Goal: Information Seeking & Learning: Understand process/instructions

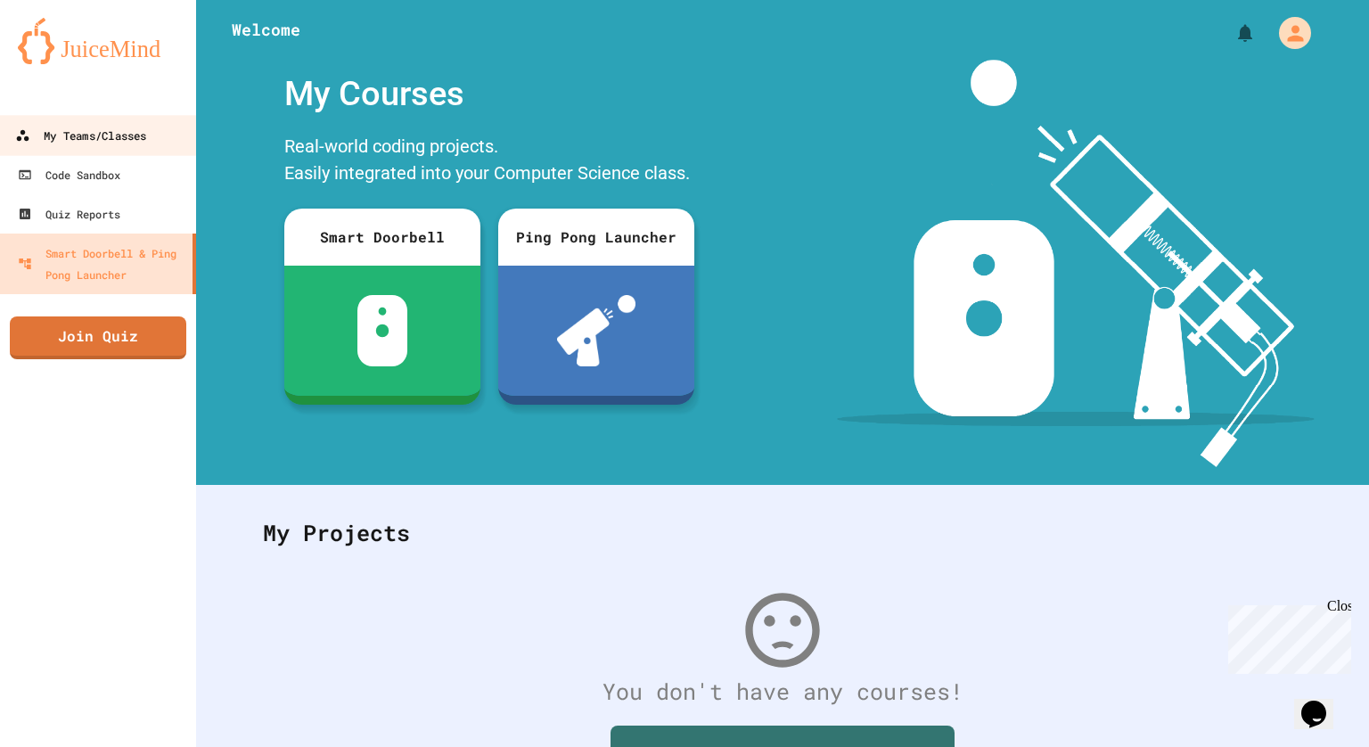
click at [116, 144] on div "My Teams/Classes" at bounding box center [80, 136] width 131 height 22
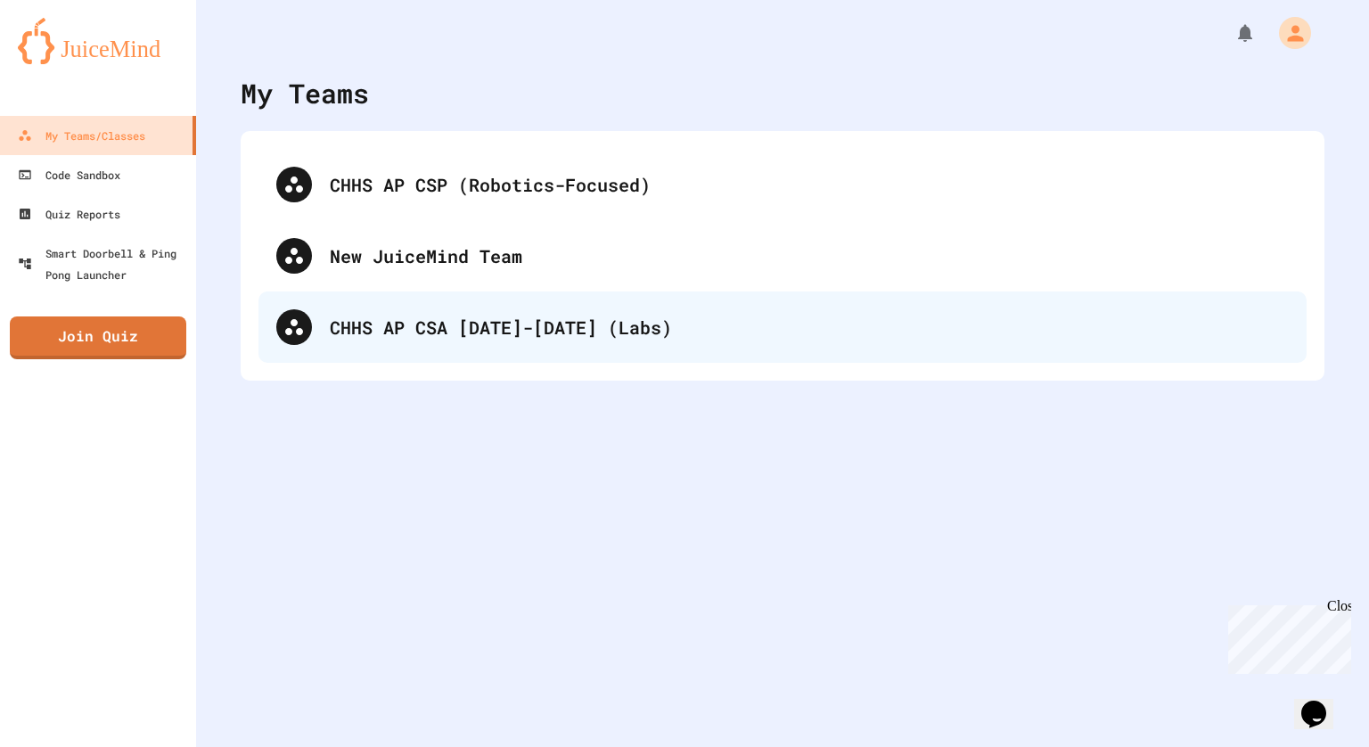
click at [674, 328] on div "CHHS AP CSA [DATE]-[DATE] (Labs)" at bounding box center [809, 327] width 959 height 27
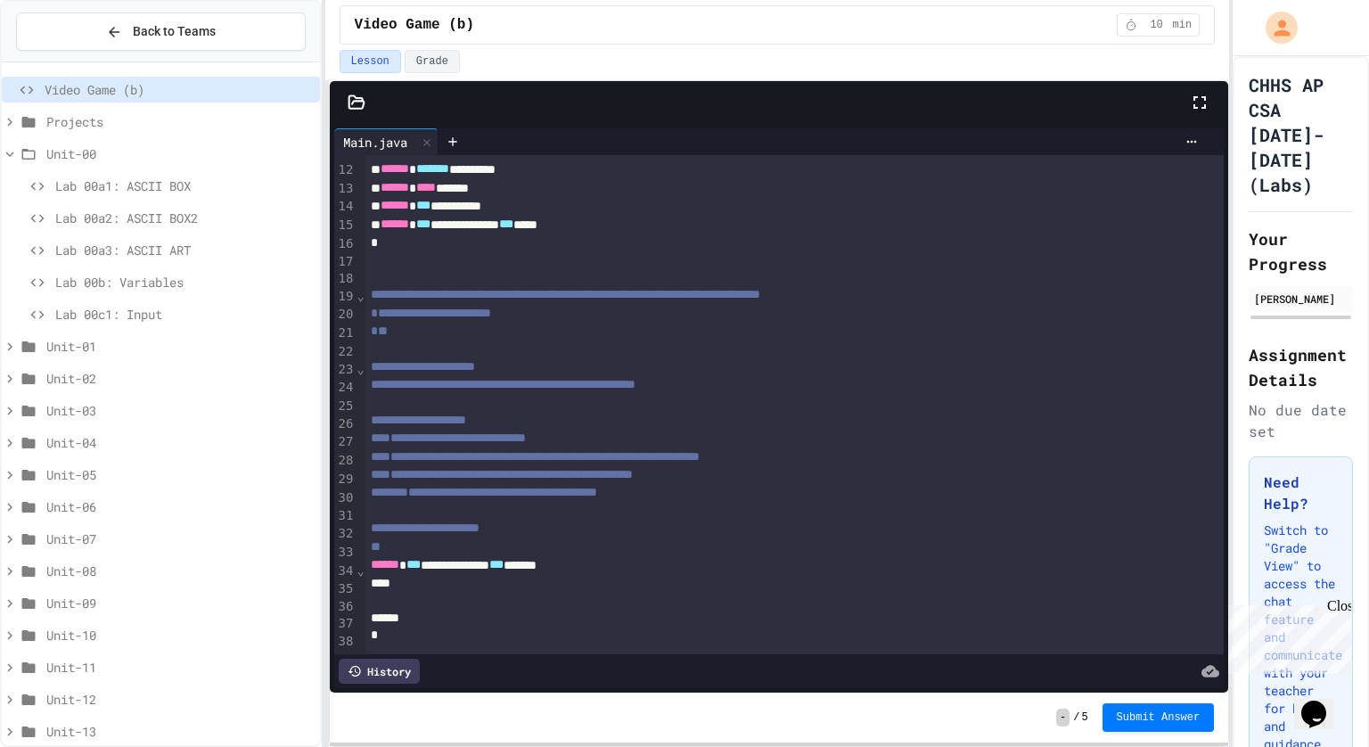
scroll to position [225, 0]
click at [195, 193] on div "Lab 00a1: ASCII BOX" at bounding box center [161, 186] width 318 height 26
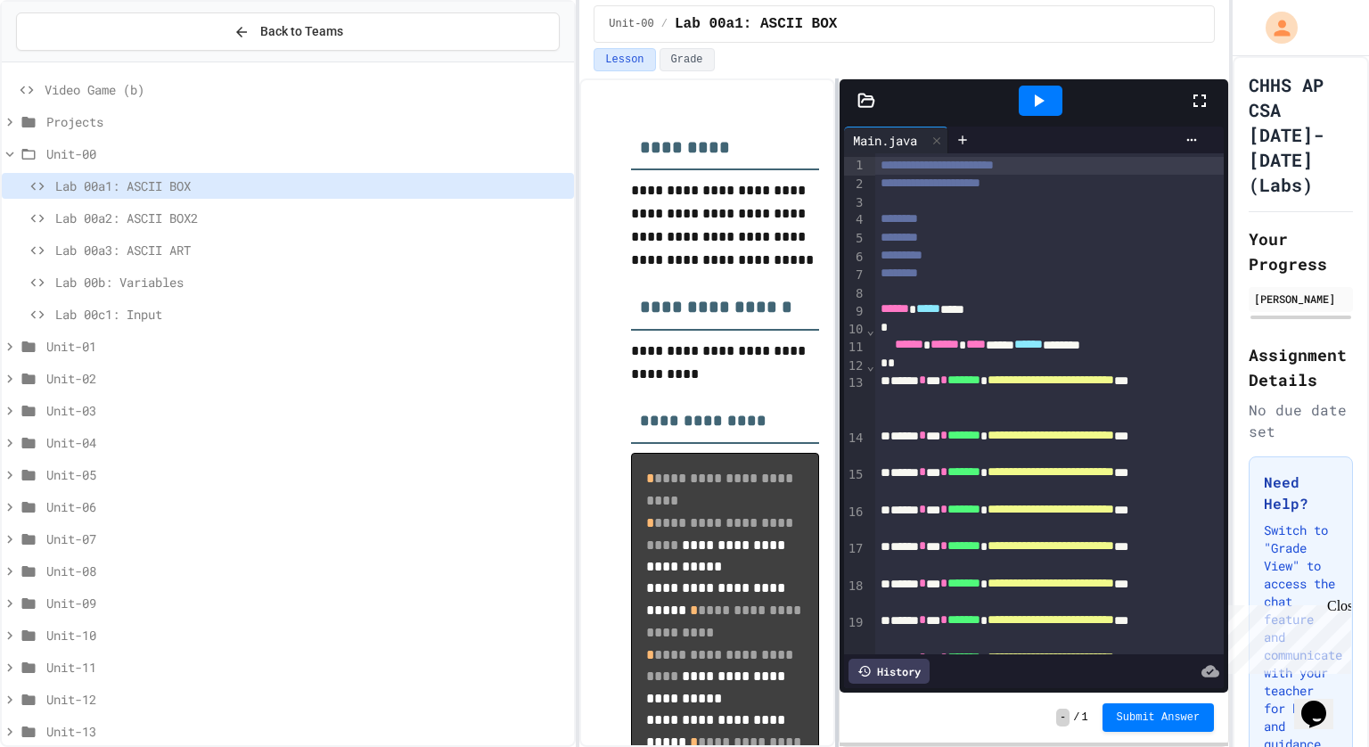
click at [580, 224] on div "**********" at bounding box center [684, 373] width 1369 height 747
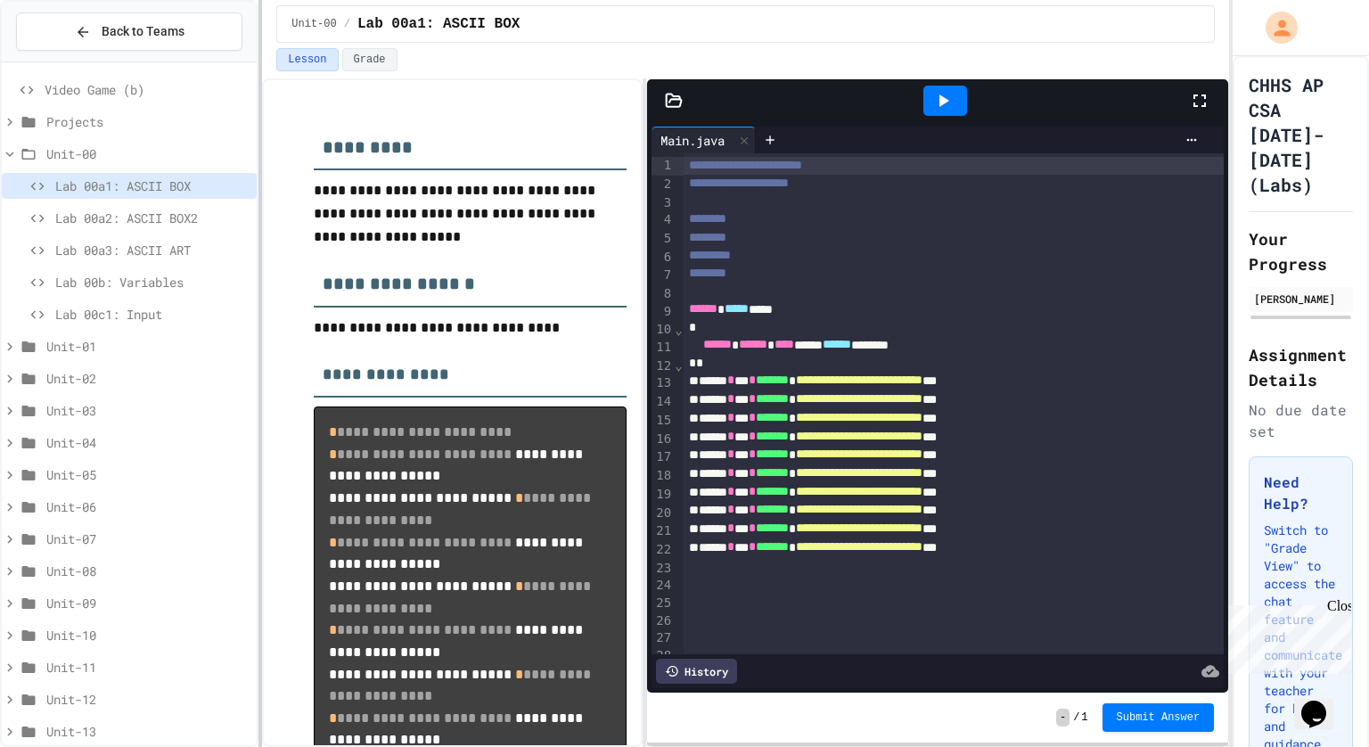
click at [256, 214] on div "**********" at bounding box center [684, 373] width 1369 height 747
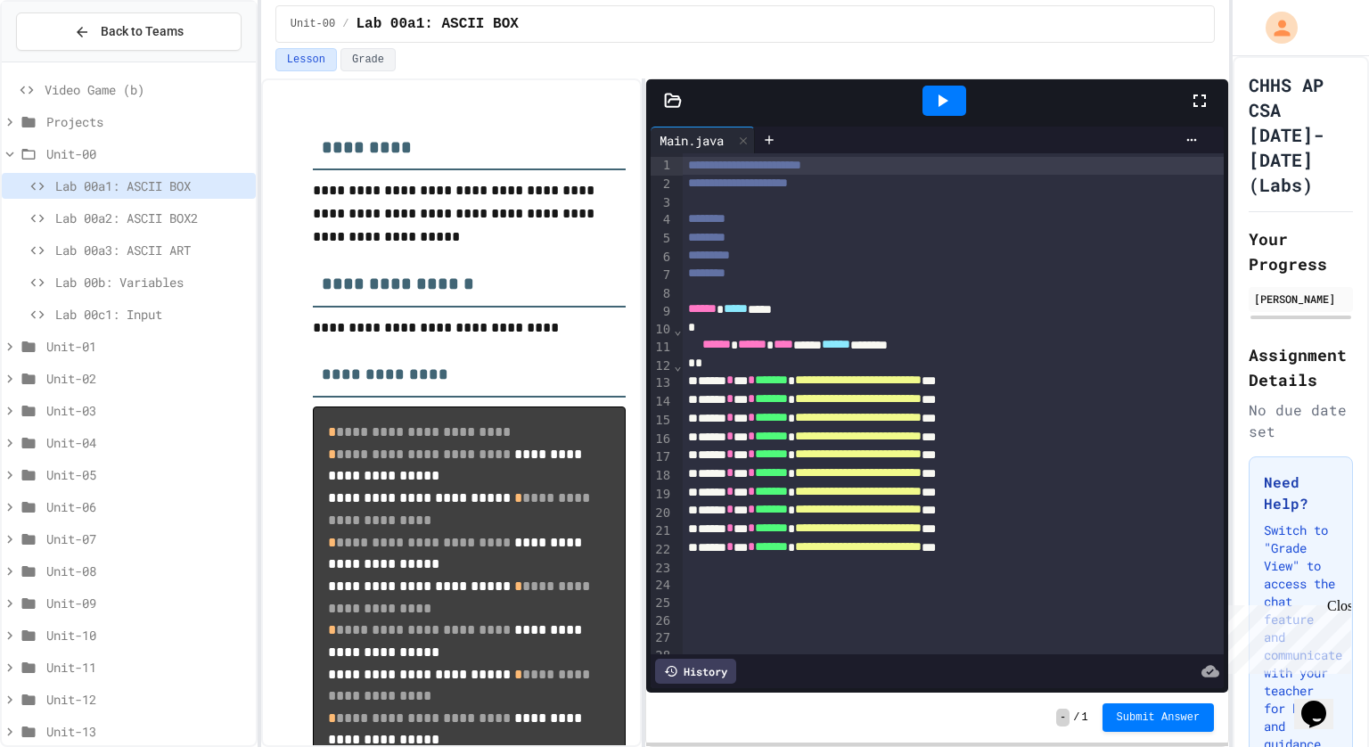
scroll to position [154, 0]
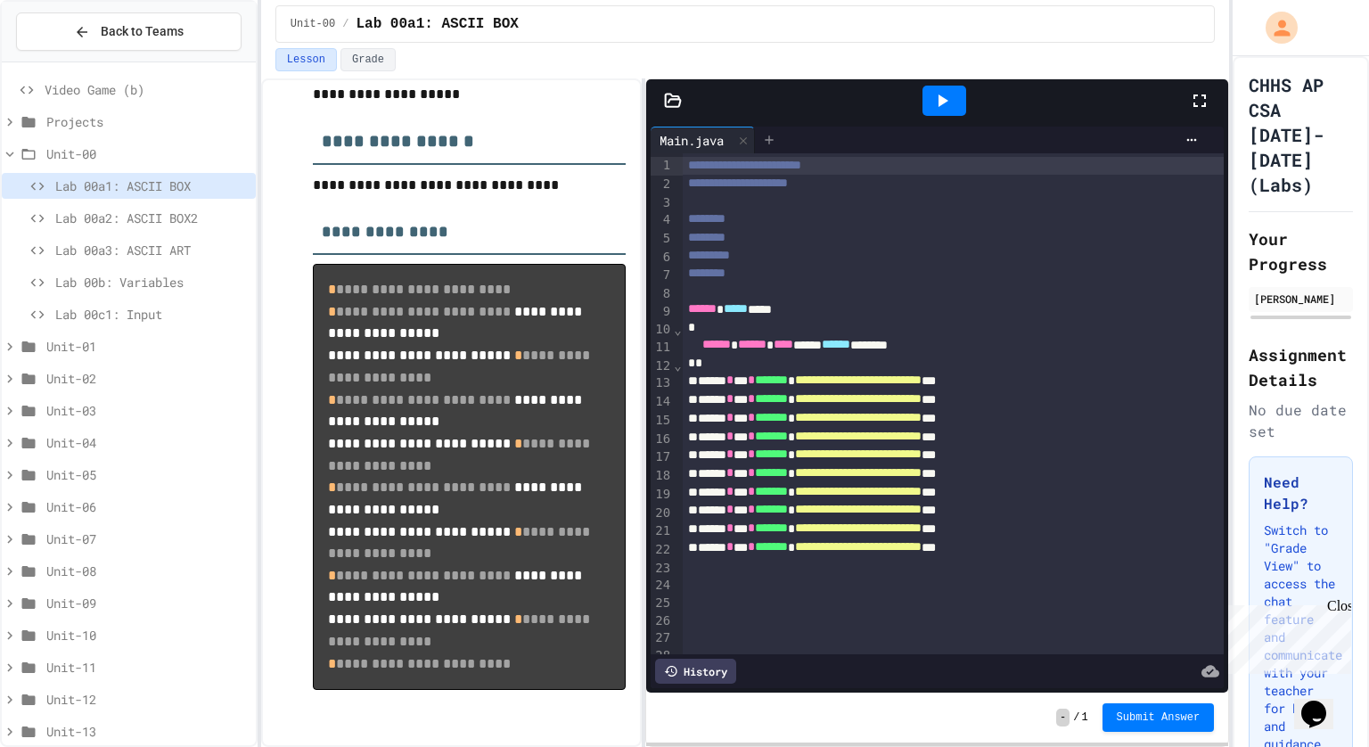
click at [780, 144] on div at bounding box center [769, 140] width 29 height 27
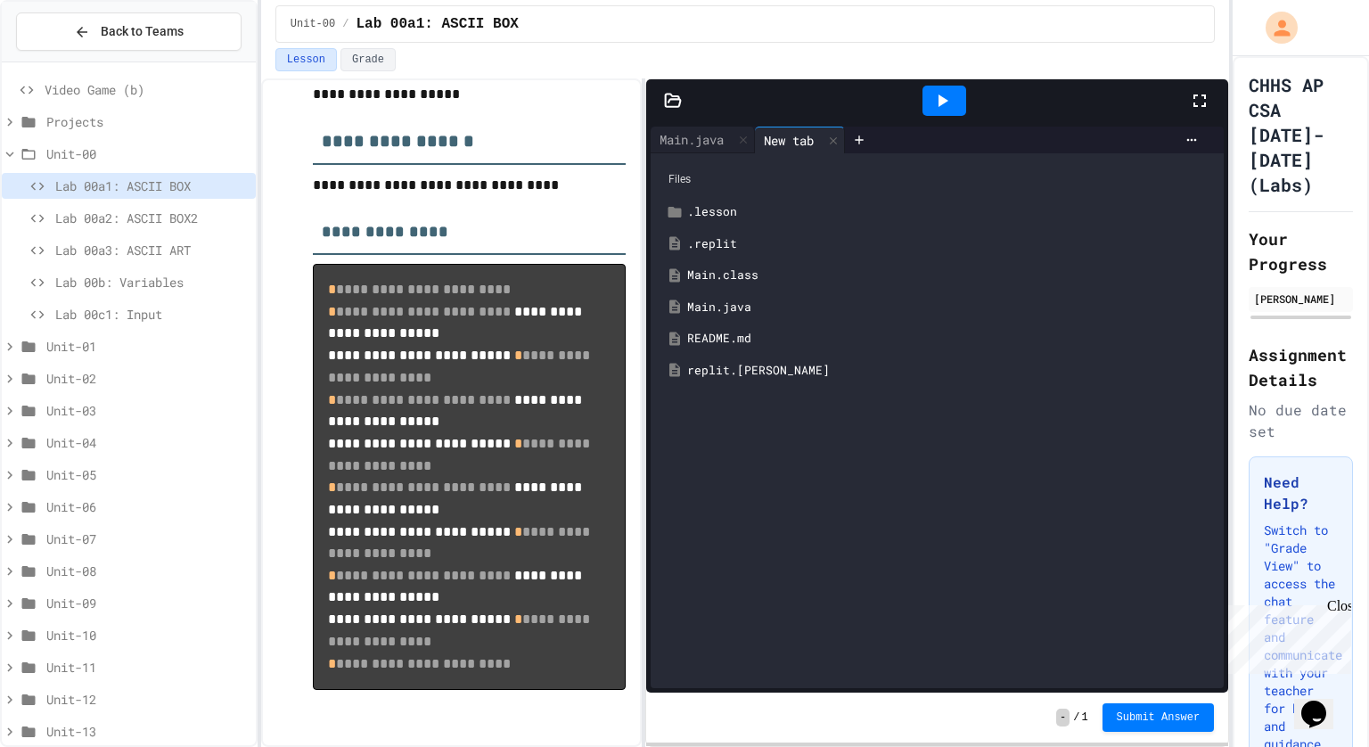
click at [753, 342] on div "README.md" at bounding box center [950, 339] width 526 height 18
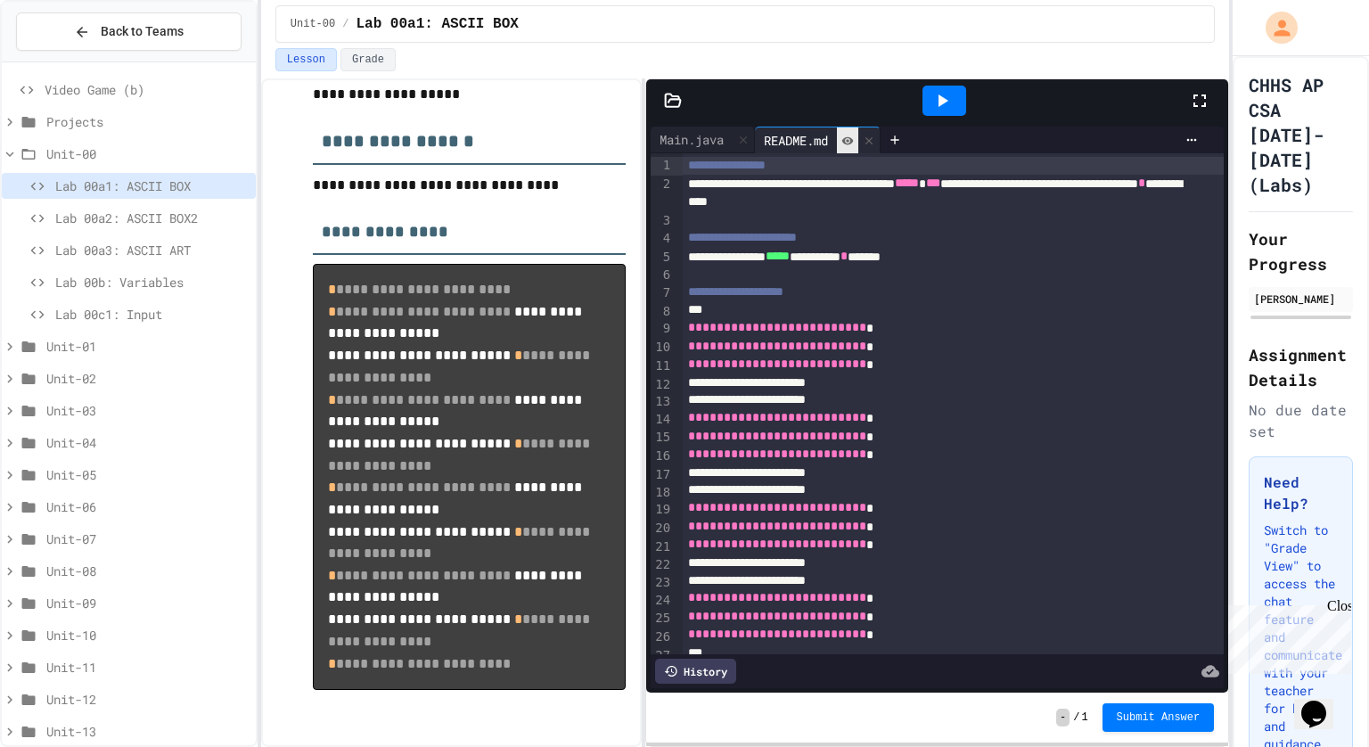
click at [850, 145] on div at bounding box center [847, 140] width 21 height 26
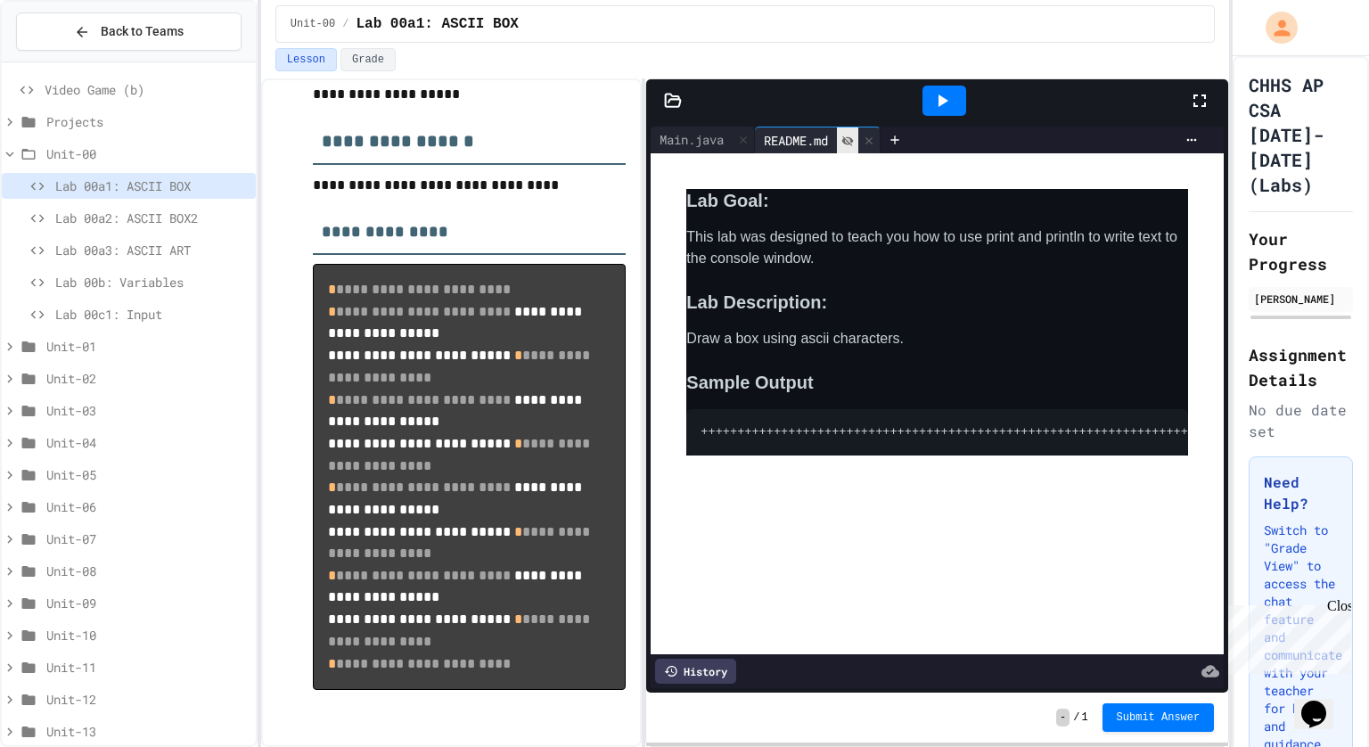
click at [850, 144] on icon at bounding box center [847, 141] width 12 height 12
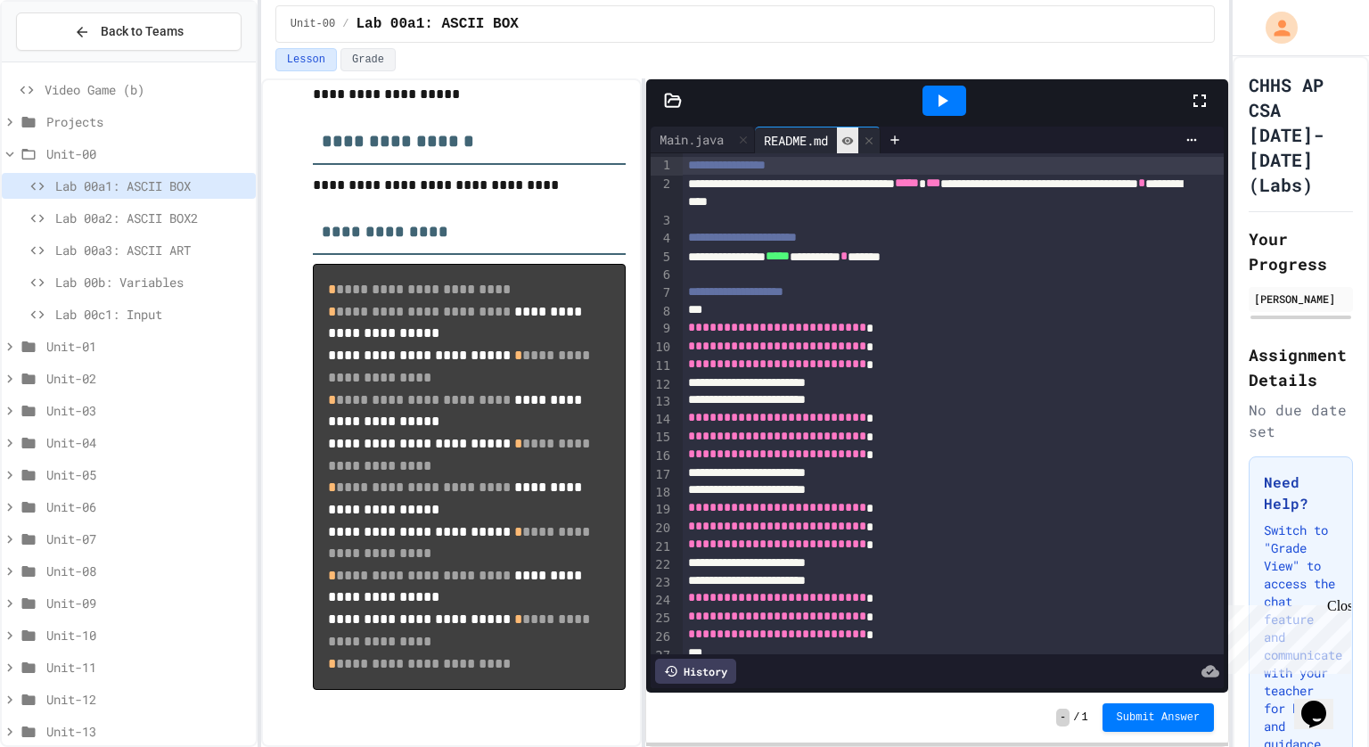
click at [850, 144] on icon at bounding box center [847, 141] width 12 height 12
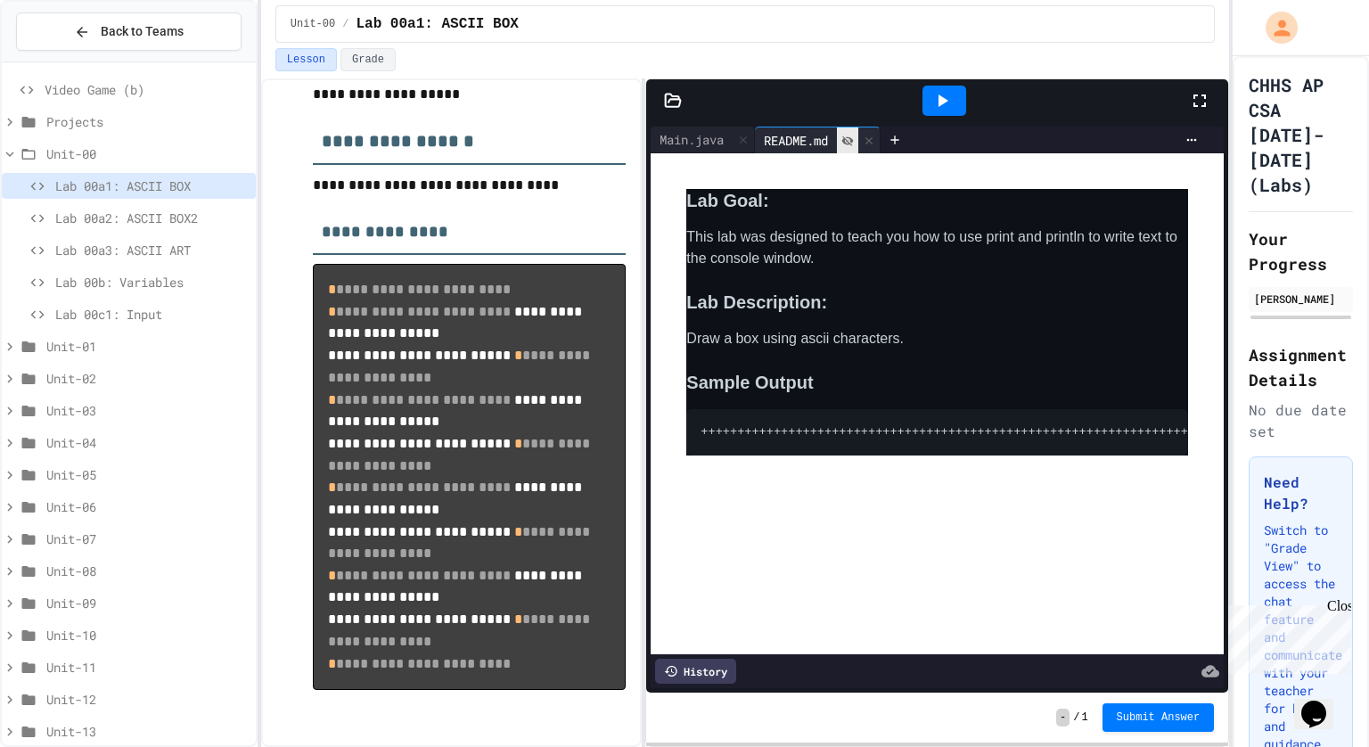
click at [850, 144] on icon at bounding box center [847, 141] width 12 height 12
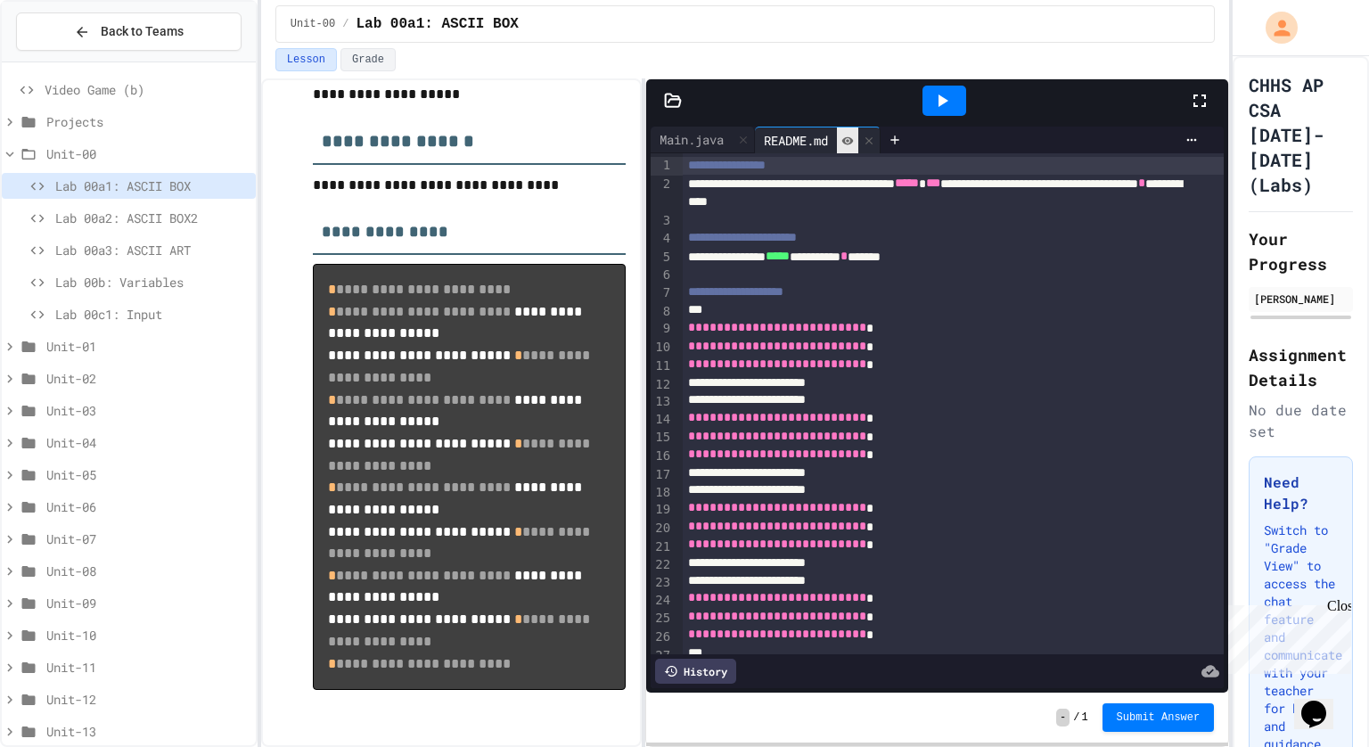
click at [843, 133] on div at bounding box center [847, 140] width 21 height 26
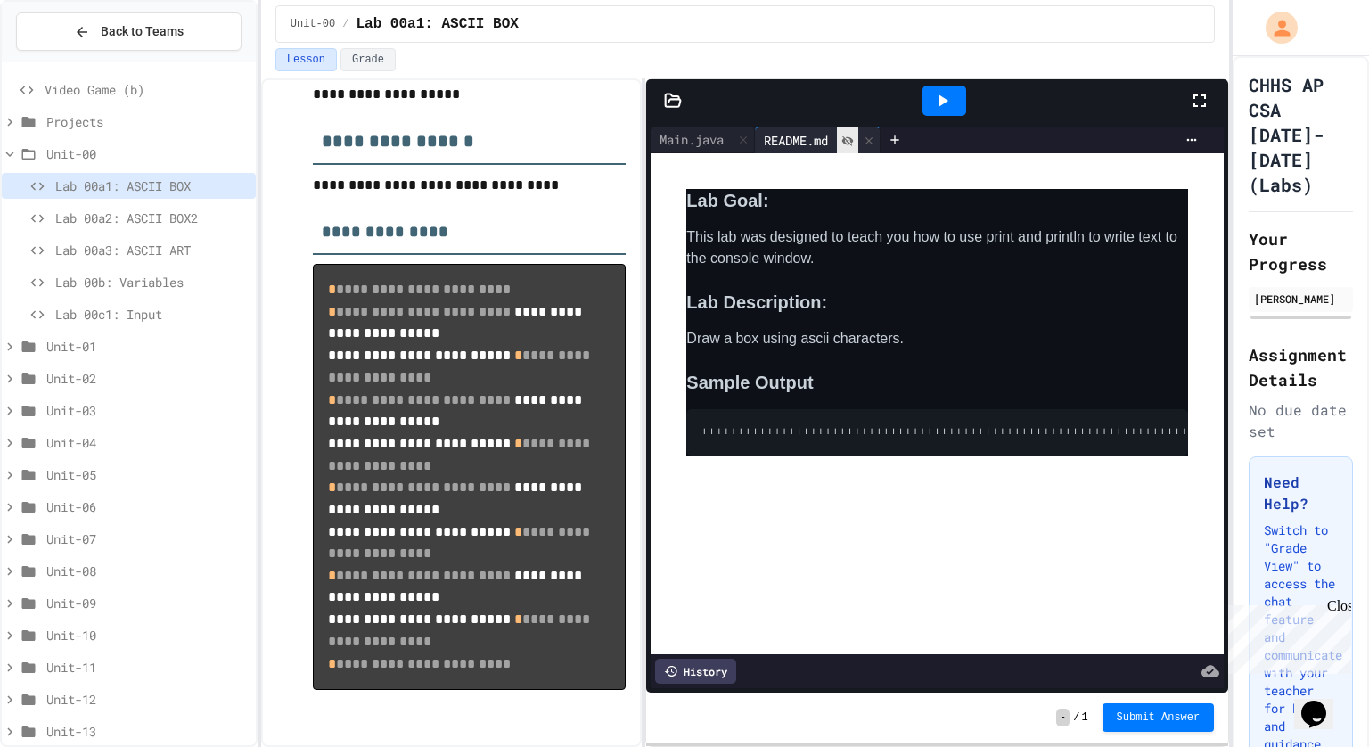
click at [849, 135] on icon at bounding box center [847, 141] width 12 height 12
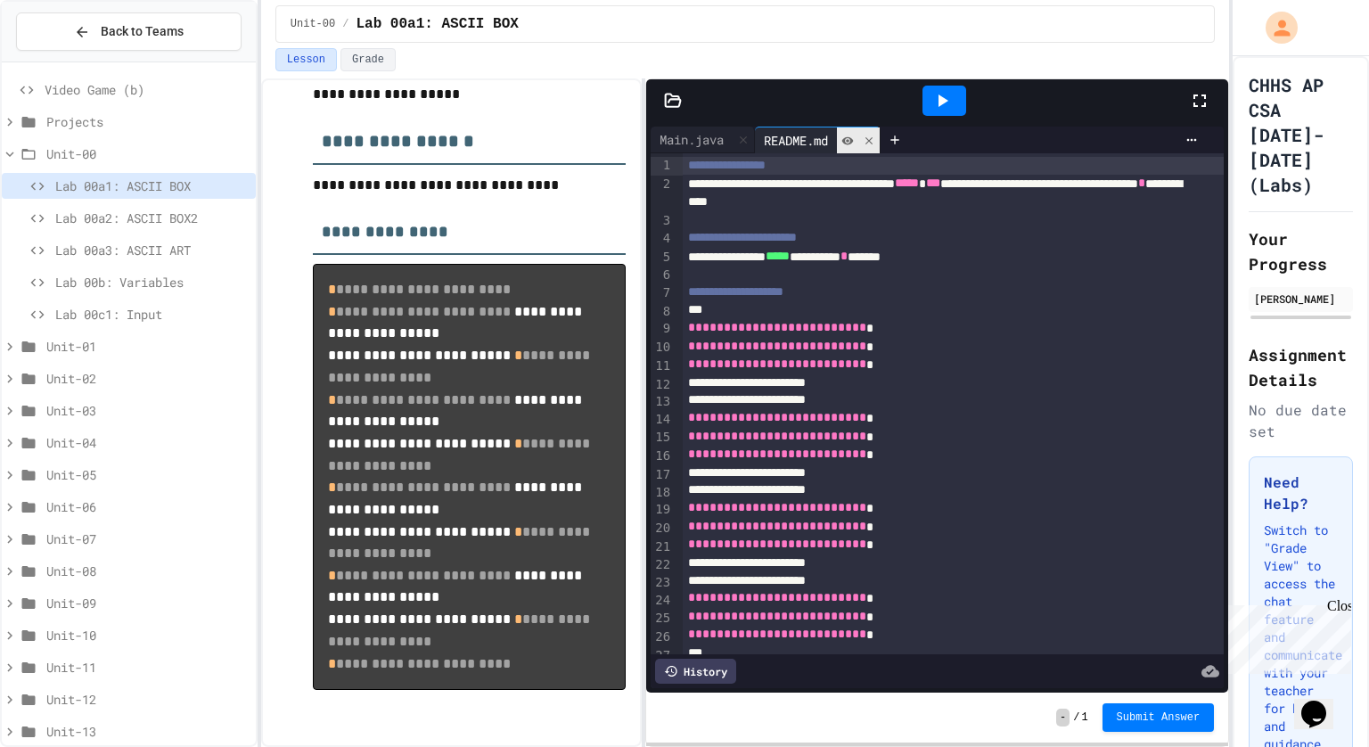
click at [868, 135] on icon at bounding box center [869, 141] width 12 height 12
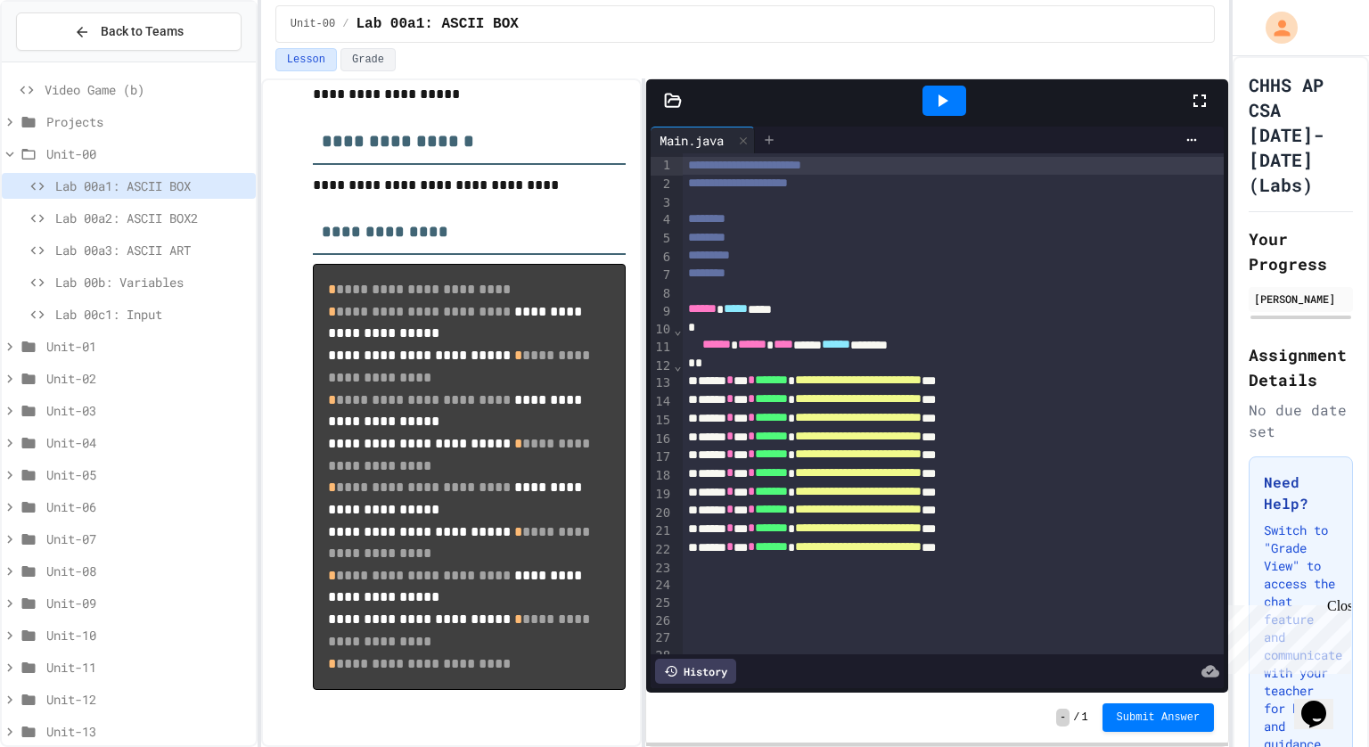
click at [780, 136] on div at bounding box center [769, 140] width 29 height 27
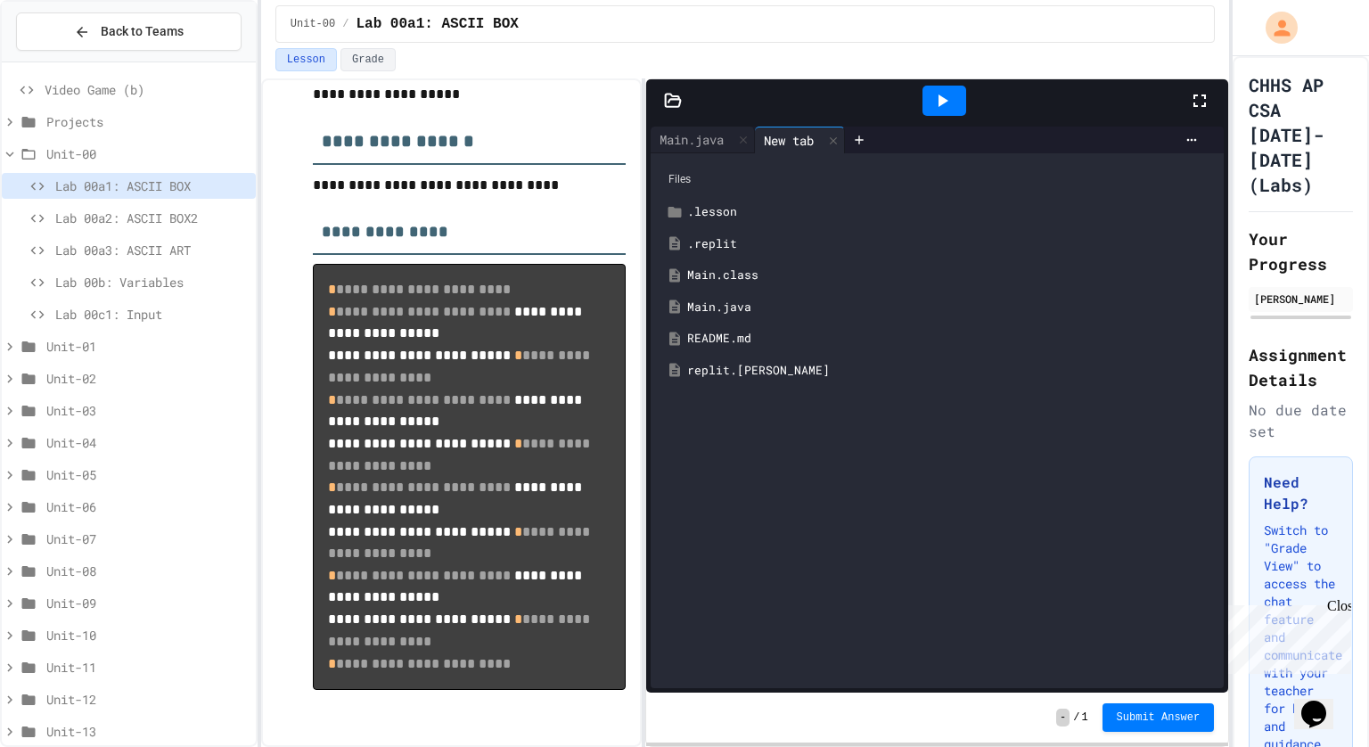
click at [745, 379] on div "replit.[PERSON_NAME]" at bounding box center [937, 371] width 555 height 32
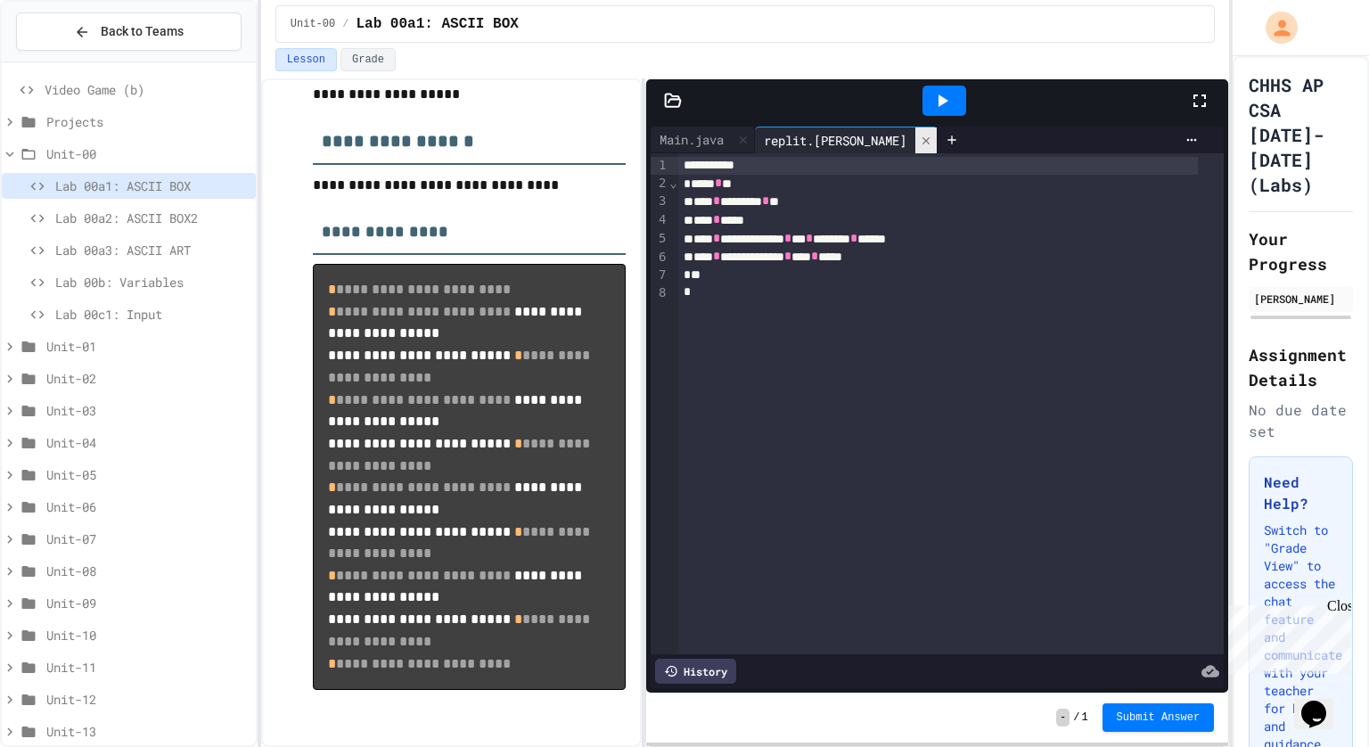
click at [920, 135] on icon at bounding box center [926, 141] width 12 height 12
